Goal: Ask a question: Seek information or help from site administrators or community

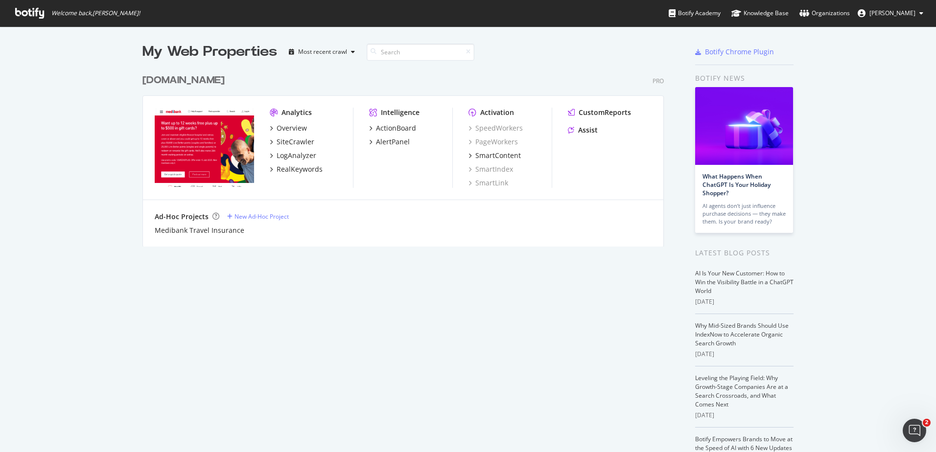
click at [181, 79] on div "Medibank.com.au" at bounding box center [183, 80] width 82 height 14
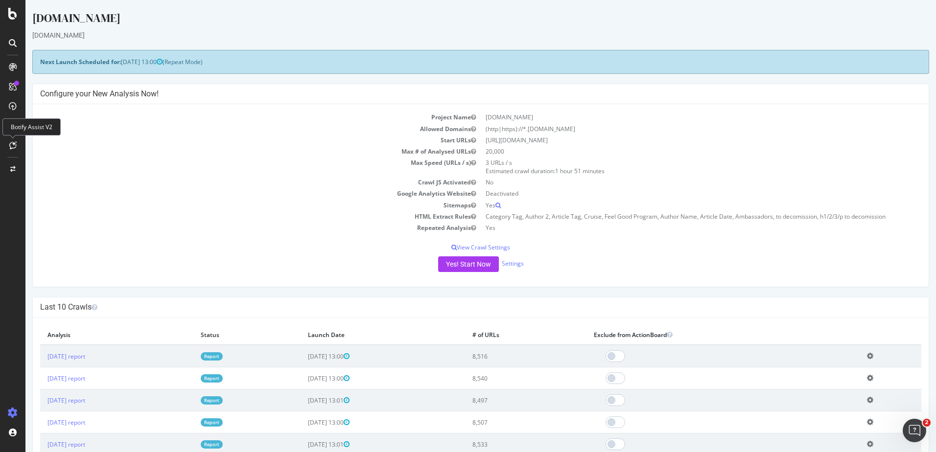
click at [12, 146] on icon at bounding box center [12, 145] width 7 height 8
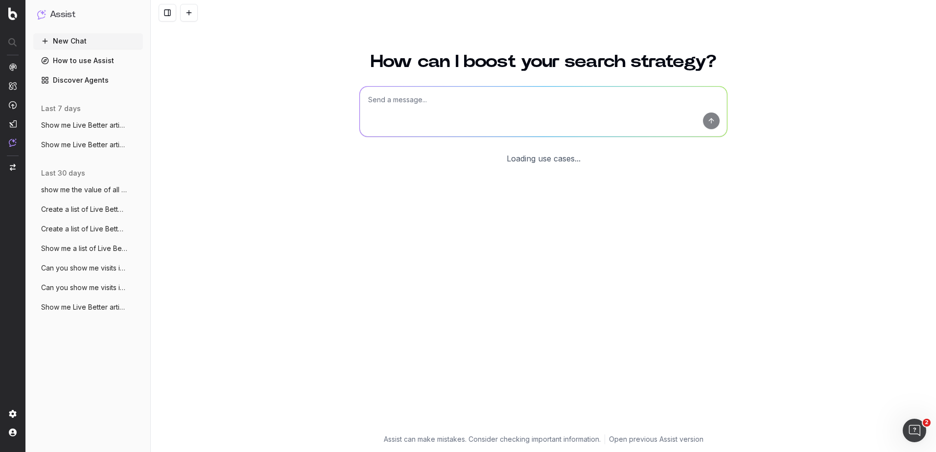
click at [466, 107] on textarea at bounding box center [543, 112] width 367 height 50
type textarea "show me live better articles related to brain health"
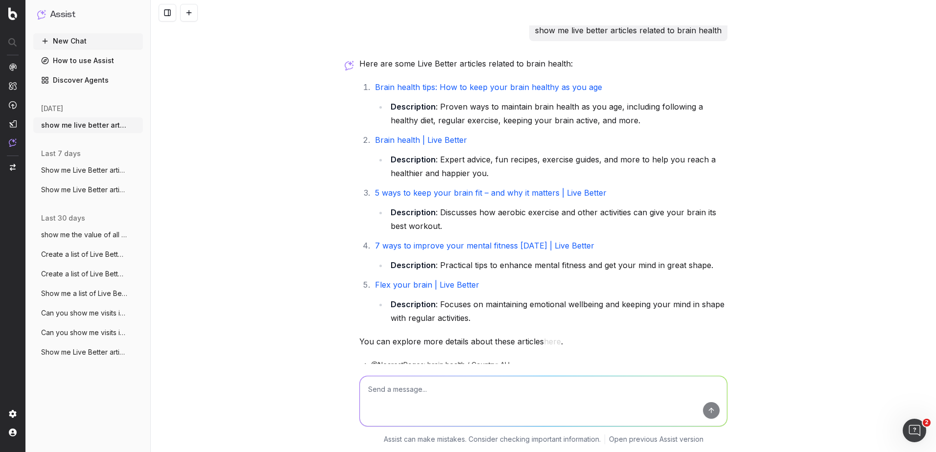
scroll to position [55, 0]
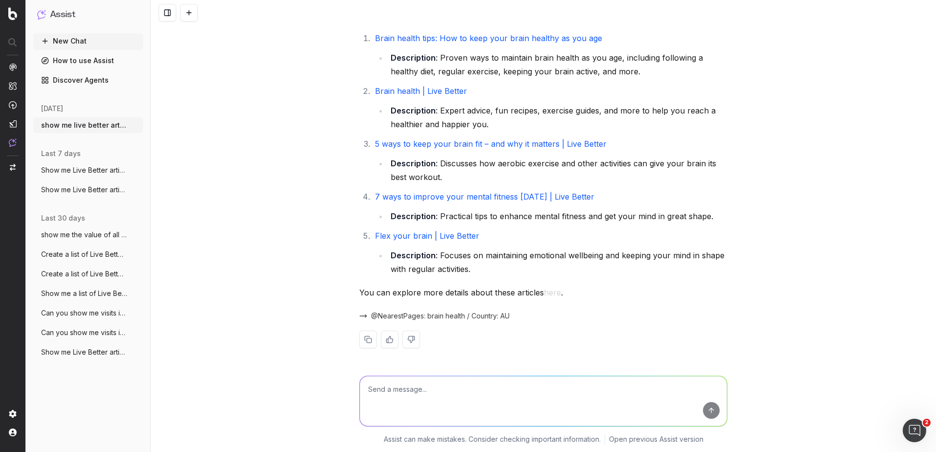
click at [523, 198] on link "7 ways to improve your mental fitness [DATE] | Live Better" at bounding box center [484, 197] width 219 height 10
click at [441, 239] on link "Flex your brain | Live Better" at bounding box center [427, 236] width 104 height 10
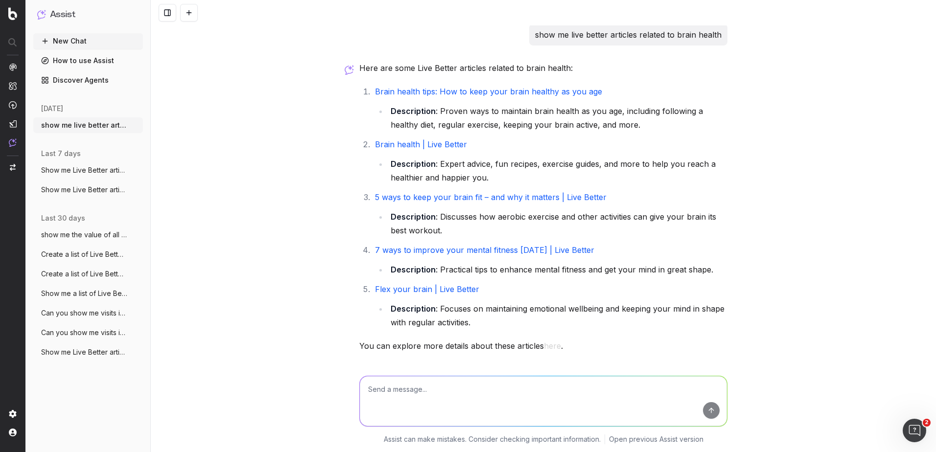
scroll to position [0, 0]
click at [555, 92] on link "Brain health tips: How to keep your brain healthy as you age" at bounding box center [488, 93] width 227 height 10
